Goal: Information Seeking & Learning: Learn about a topic

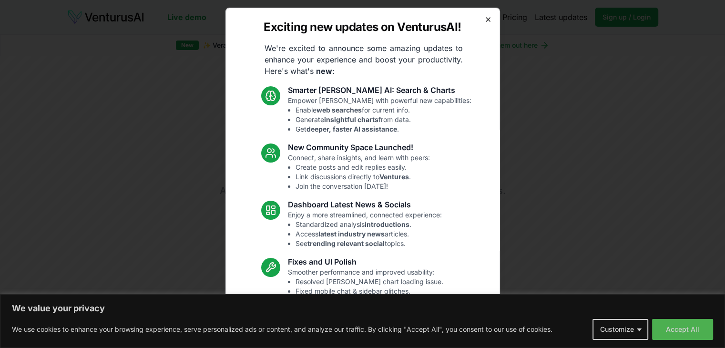
click at [484, 16] on icon "button" at bounding box center [488, 20] width 8 height 8
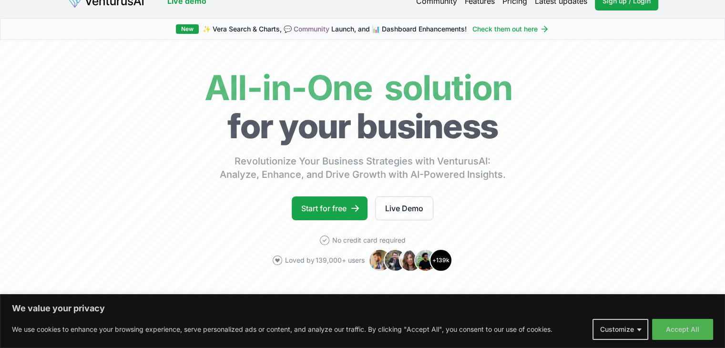
scroll to position [229, 0]
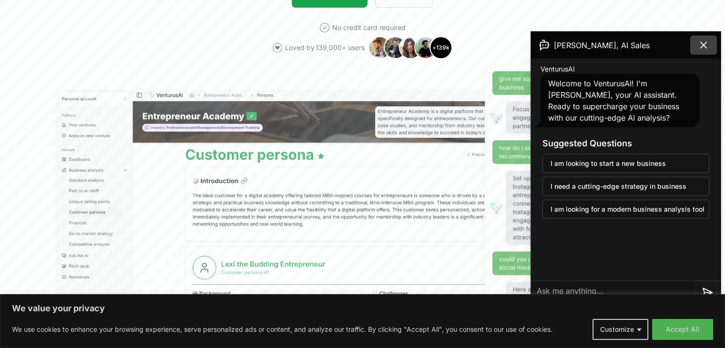
click at [706, 48] on icon at bounding box center [703, 45] width 11 height 11
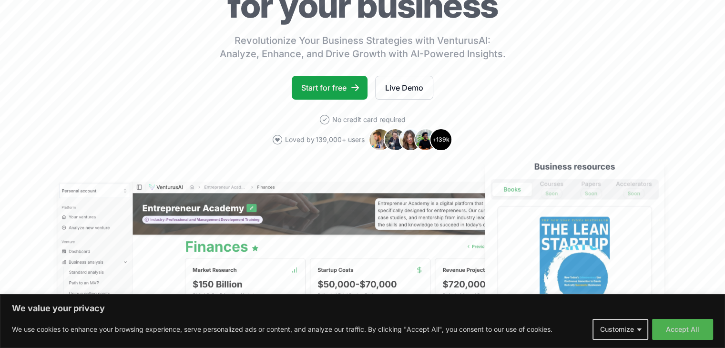
scroll to position [0, 0]
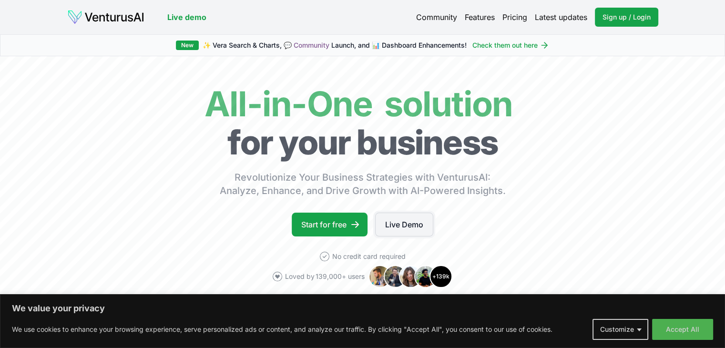
click at [410, 222] on link "Live Demo" at bounding box center [404, 225] width 58 height 24
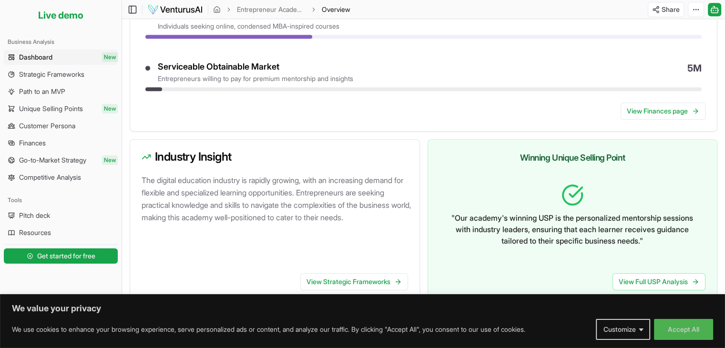
scroll to position [519, 0]
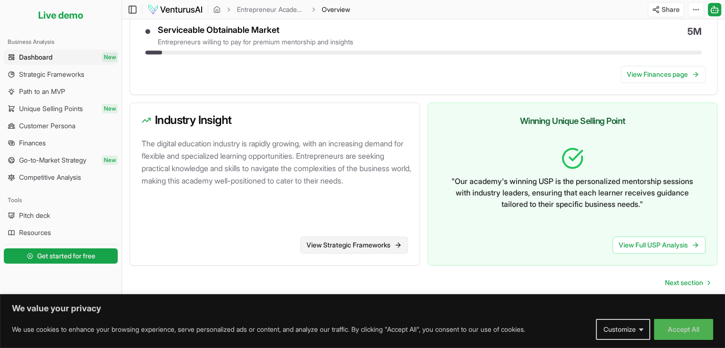
click at [382, 239] on link "View Strategic Frameworks" at bounding box center [354, 244] width 108 height 17
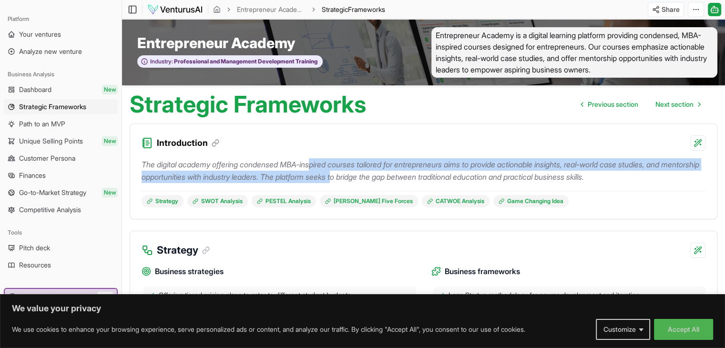
drag, startPoint x: 318, startPoint y: 164, endPoint x: 387, endPoint y: 172, distance: 69.6
click at [387, 172] on p "The digital academy offering condensed MBA-inspired courses tailored for entrep…" at bounding box center [424, 170] width 564 height 25
